Goal: Task Accomplishment & Management: Use online tool/utility

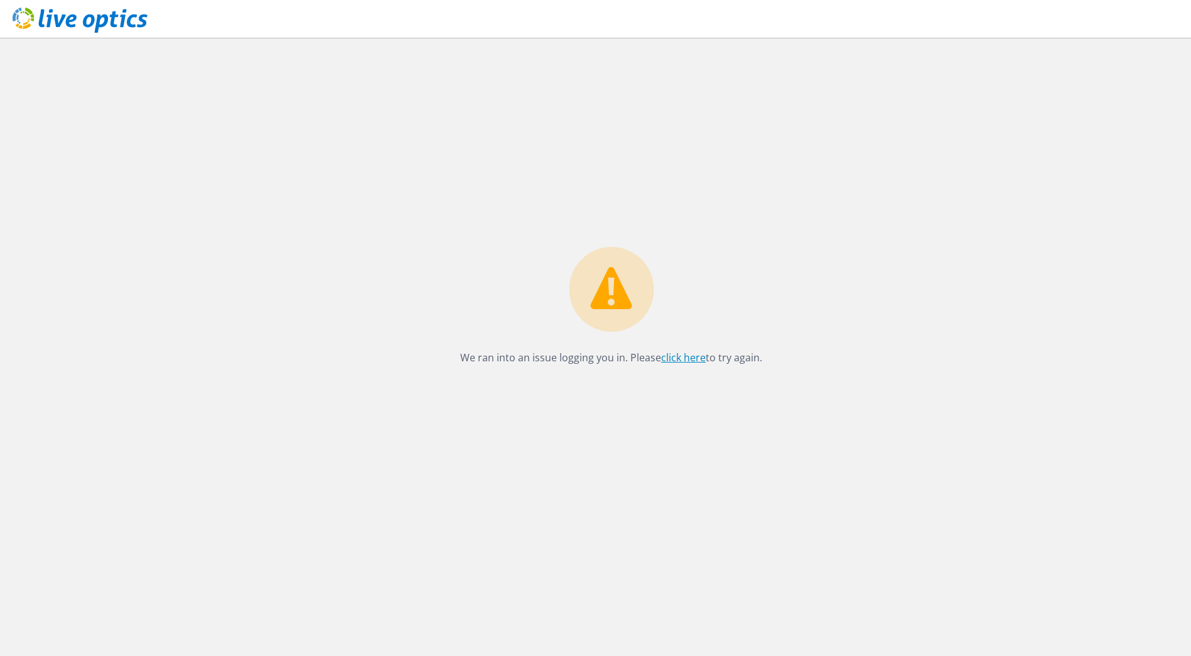
click at [697, 355] on link "click here" at bounding box center [683, 357] width 45 height 14
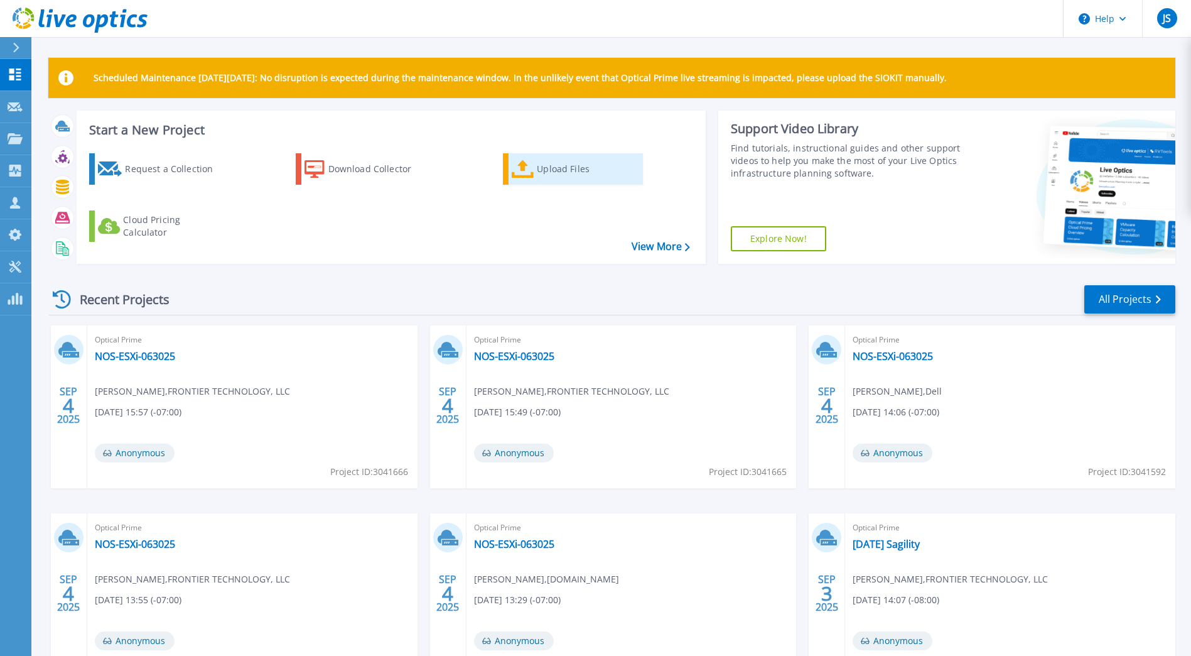
click at [561, 164] on div "Upload Files" at bounding box center [587, 168] width 100 height 25
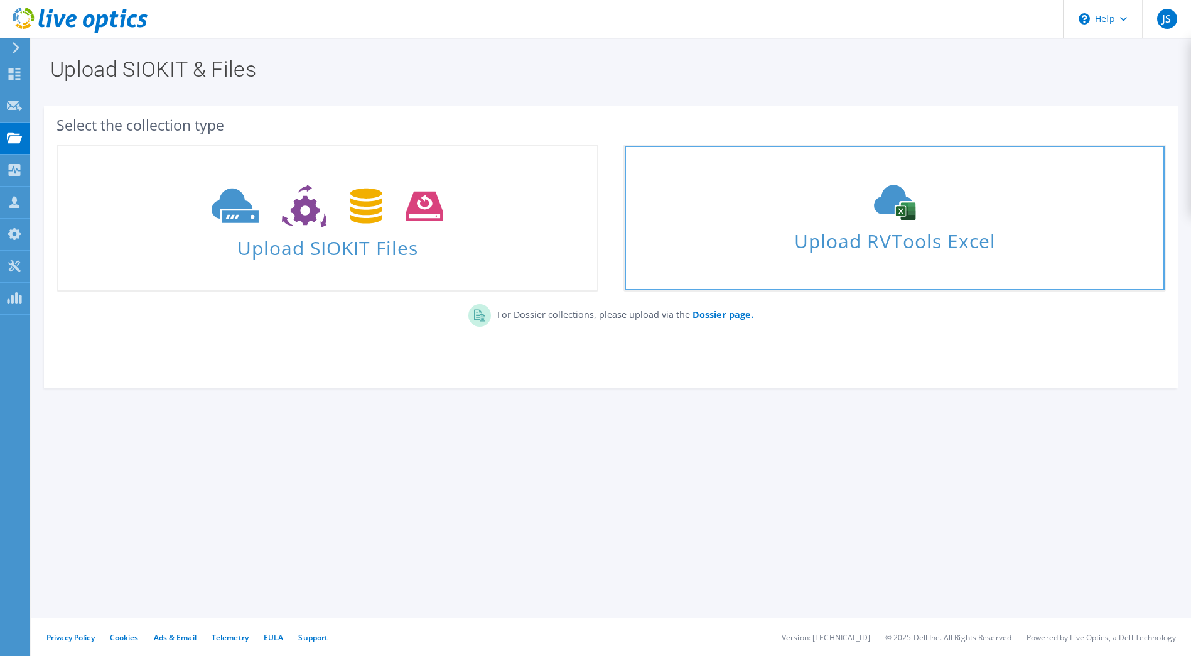
click at [898, 211] on use at bounding box center [894, 202] width 41 height 35
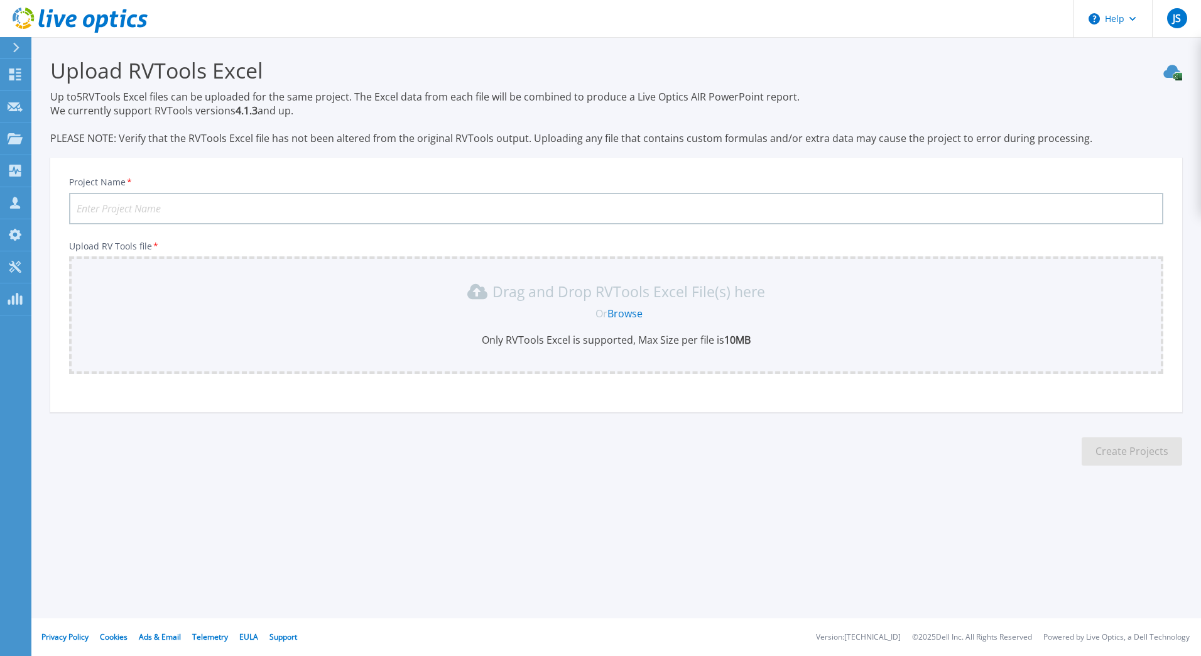
click at [620, 311] on link "Browse" at bounding box center [624, 313] width 35 height 14
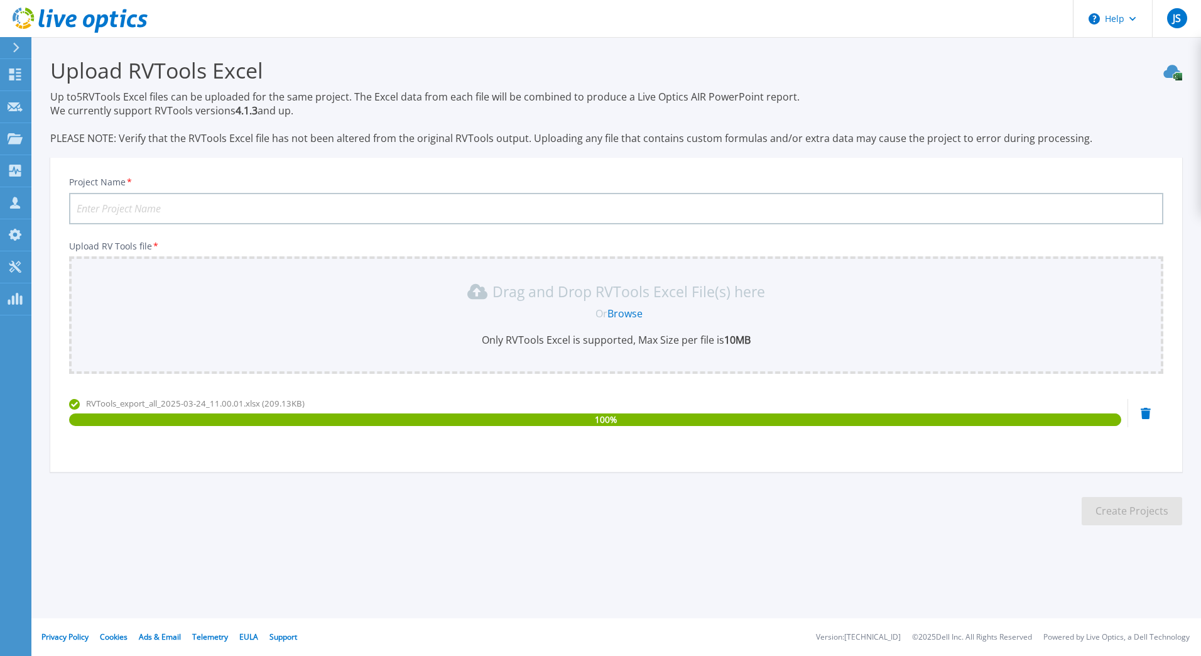
click at [696, 220] on input "Project Name *" at bounding box center [616, 208] width 1094 height 31
type input "l"
click at [112, 205] on input "Lincoln Poultry" at bounding box center [616, 208] width 1094 height 31
type input "Lincoln Premium Poultry"
click at [1163, 510] on button "Create Projects" at bounding box center [1131, 511] width 100 height 28
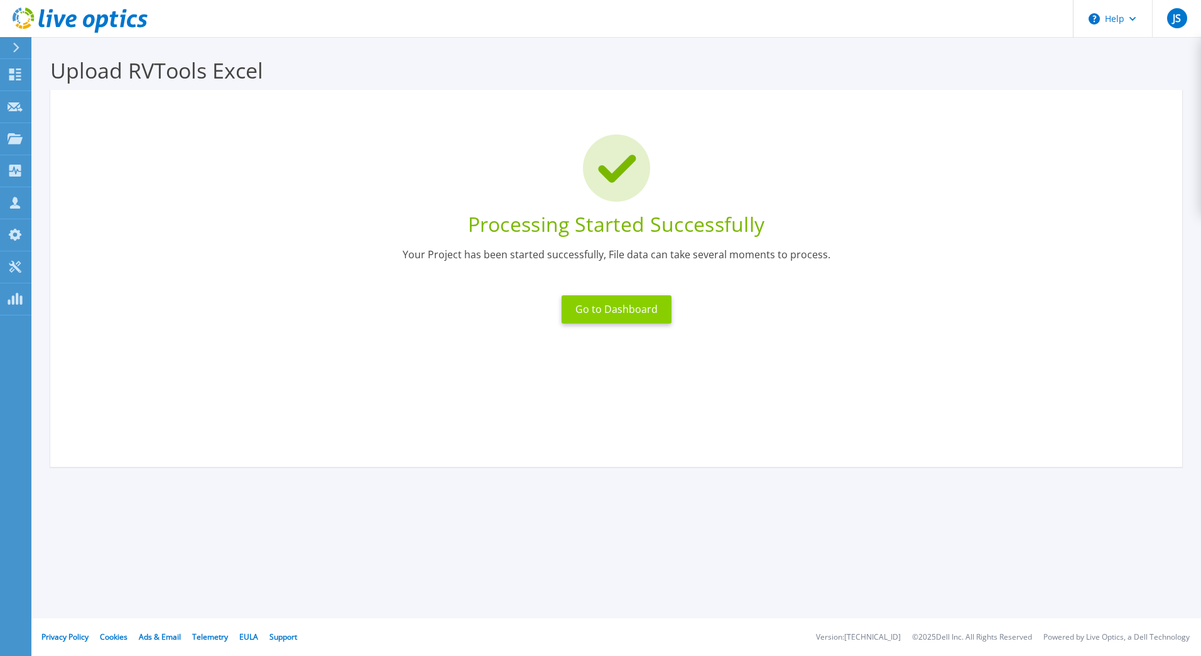
click at [633, 311] on button "Go to Dashboard" at bounding box center [616, 309] width 110 height 28
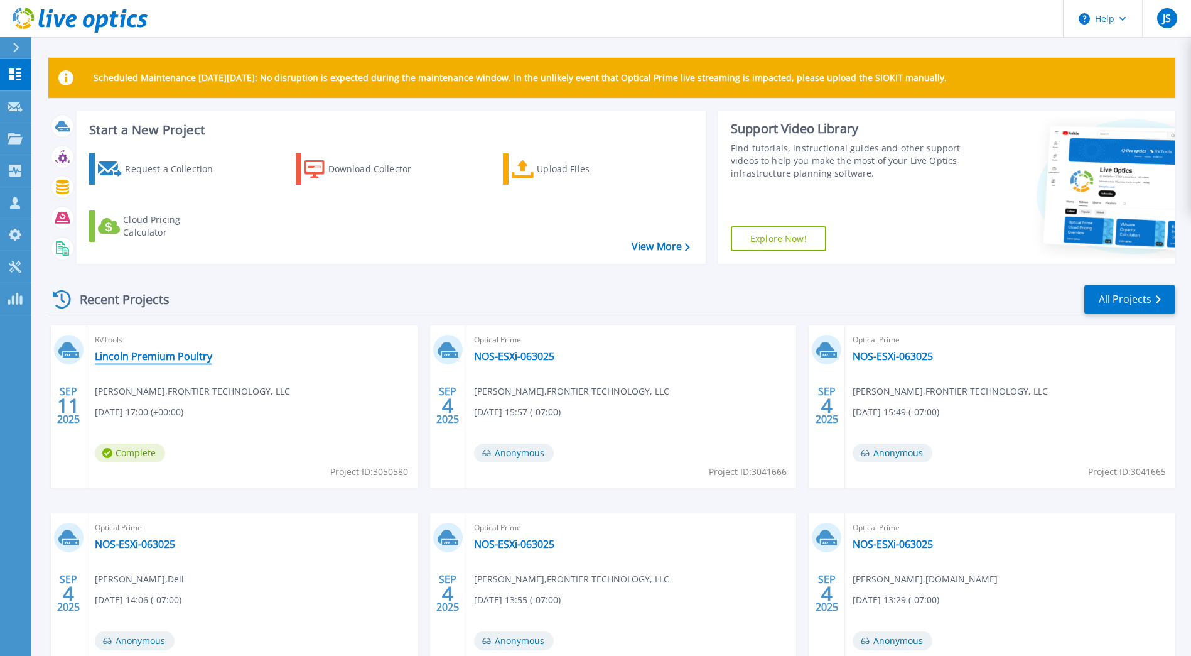
click at [169, 351] on link "Lincoln Premium Poultry" at bounding box center [153, 356] width 117 height 13
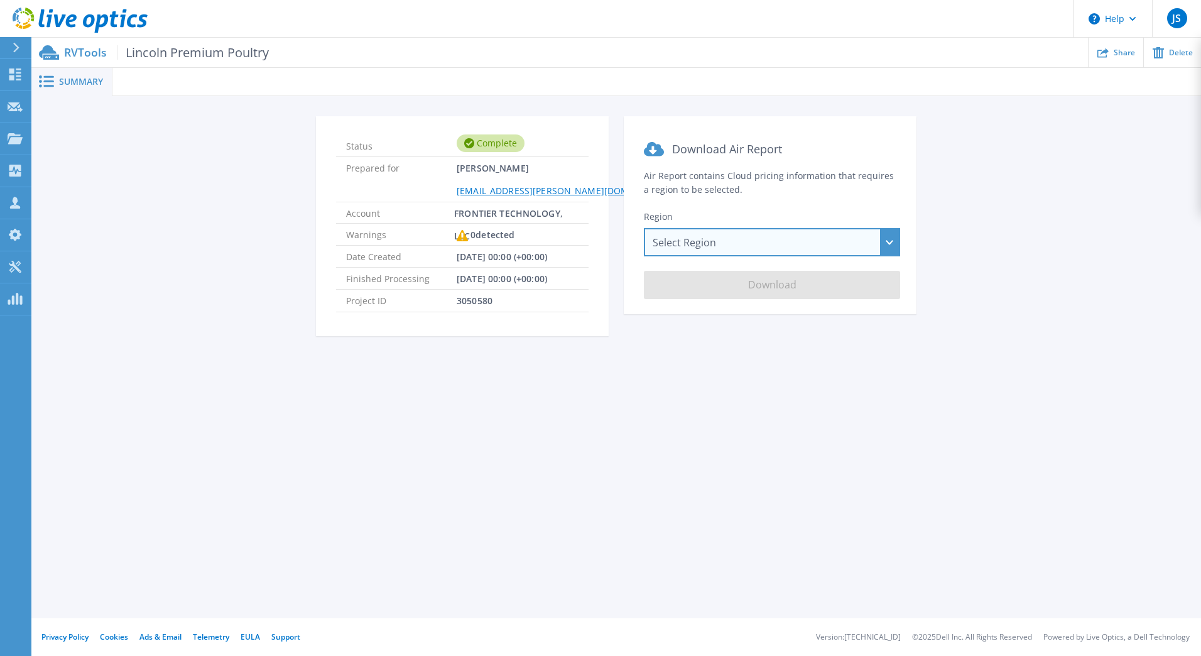
click at [681, 249] on div "Select Region Asia Pacific (Hong Kong) Asia Pacific (Mumbai) Asia Pacific (Seou…" at bounding box center [772, 242] width 256 height 28
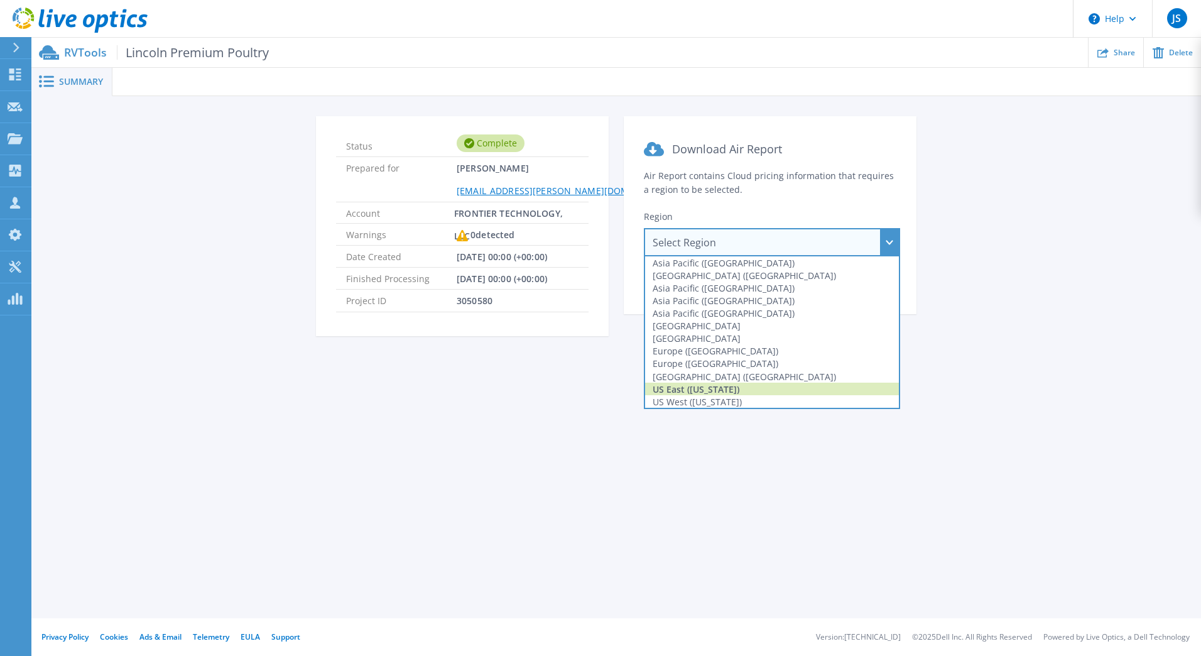
click at [718, 393] on div "US East ([US_STATE])" at bounding box center [772, 388] width 254 height 13
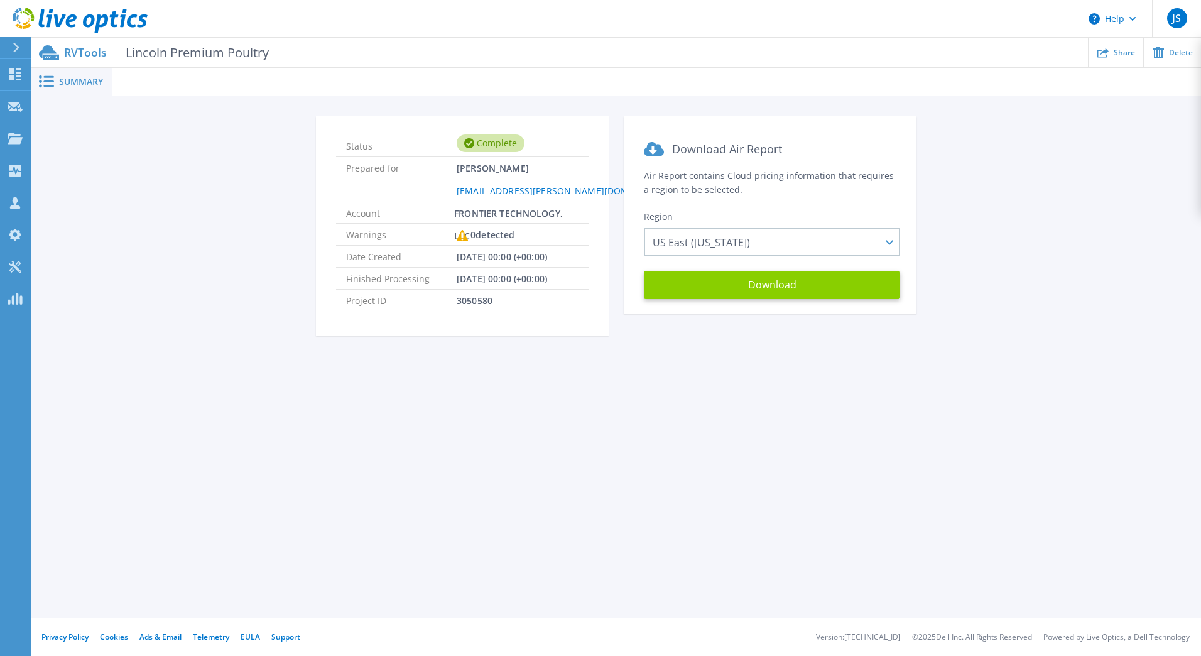
click at [719, 293] on button "Download" at bounding box center [772, 285] width 256 height 28
click at [424, 451] on div "Summary Status Complete Prepared for Jordan Swetland jordan.swetland@microage.c…" at bounding box center [615, 309] width 1169 height 618
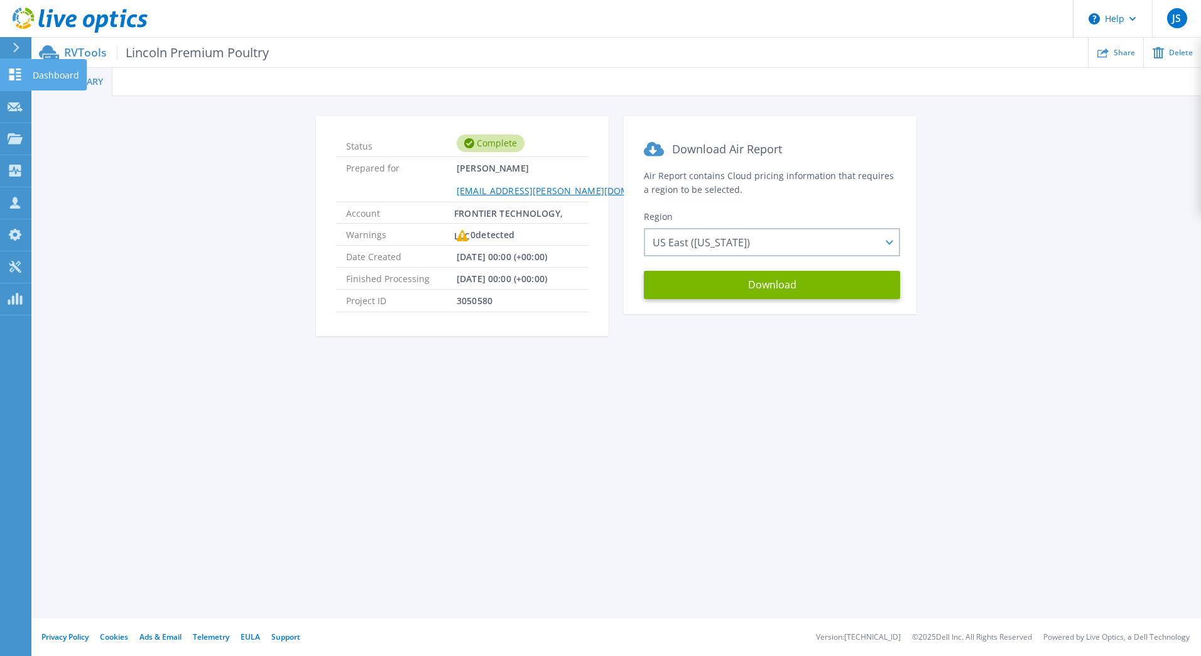
click at [18, 72] on icon at bounding box center [15, 74] width 12 height 12
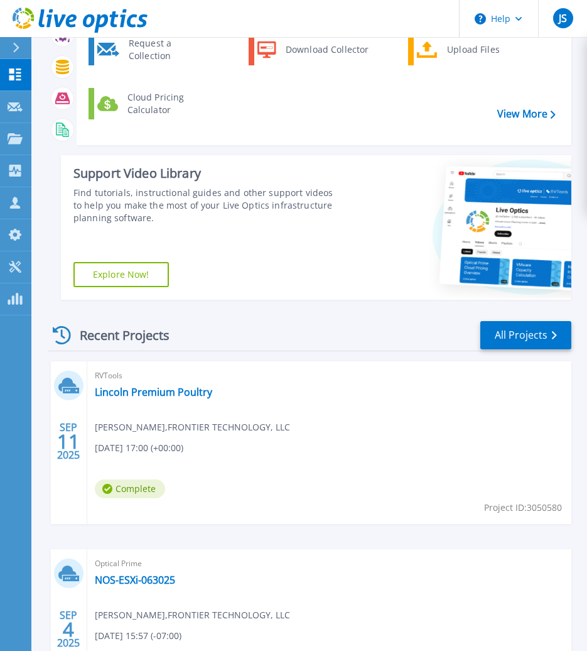
scroll to position [377, 0]
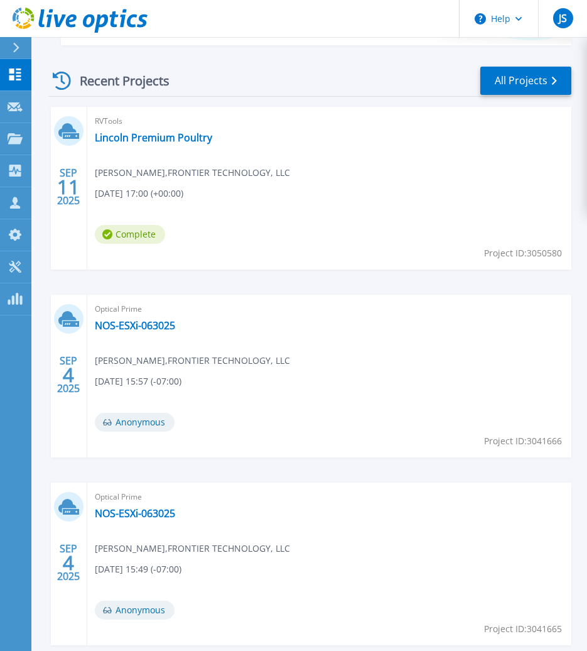
click at [146, 122] on span "RVTools" at bounding box center [329, 121] width 469 height 14
click at [149, 136] on link "Lincoln Premium Poultry" at bounding box center [153, 137] width 117 height 13
